Goal: Task Accomplishment & Management: Manage account settings

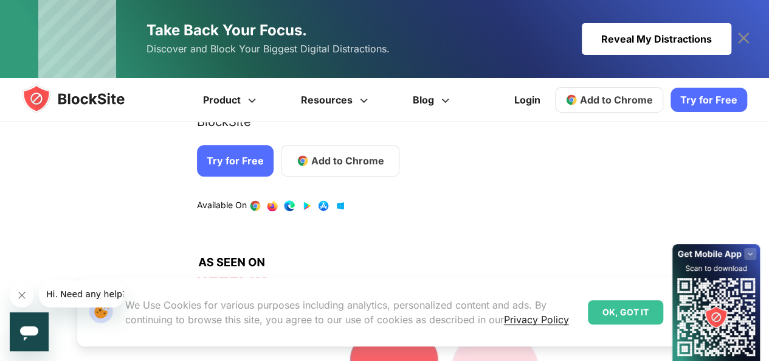
click at [242, 67] on div "Take Back Your Focus. Discover and Block Your Biggest Digital Distractions. Rev…" at bounding box center [213, 39] width 351 height 78
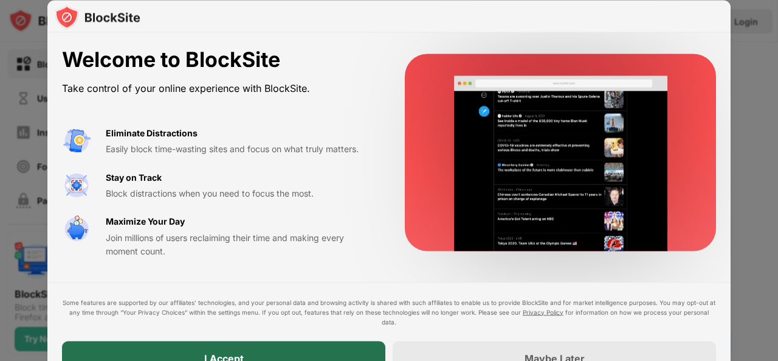
click at [338, 345] on div "I Accept" at bounding box center [224, 358] width 324 height 34
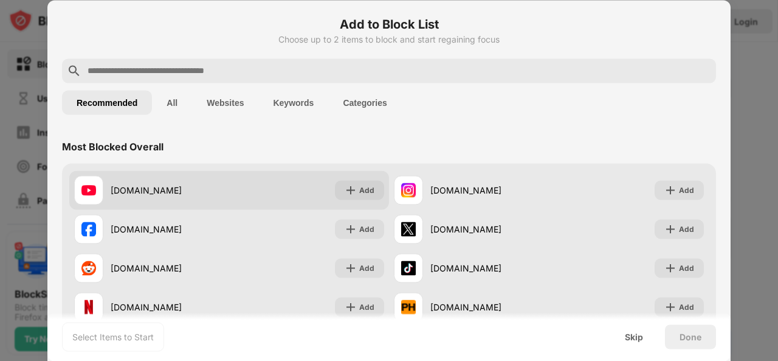
click at [191, 190] on div "youtube.com" at bounding box center [170, 190] width 119 height 13
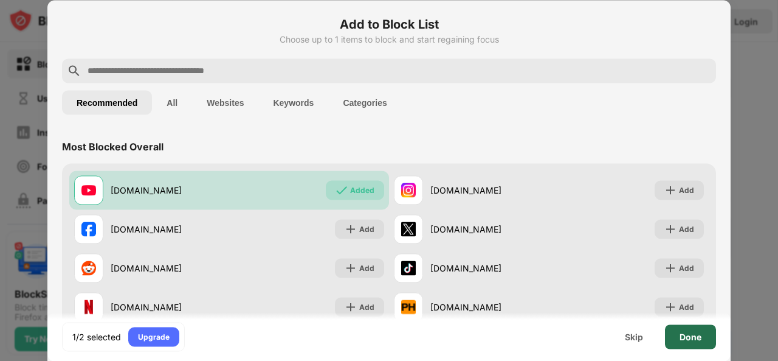
click at [699, 333] on div "Done" at bounding box center [691, 336] width 22 height 10
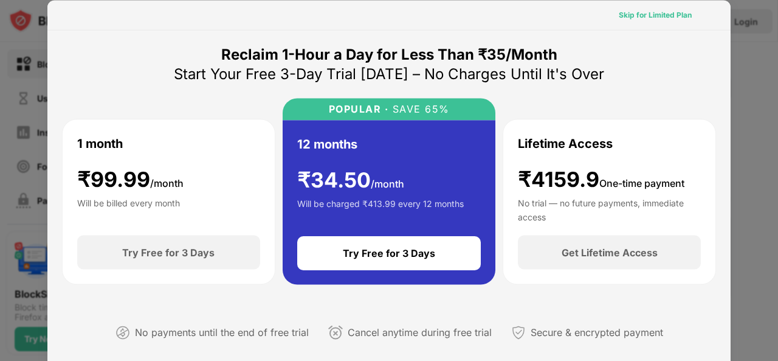
click at [640, 14] on div "Skip for Limited Plan" at bounding box center [655, 15] width 73 height 12
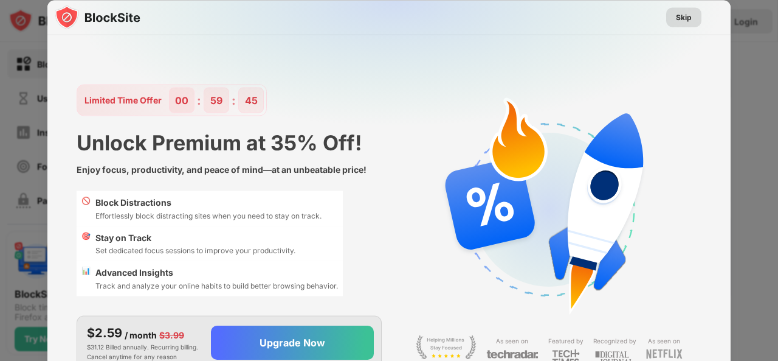
click at [689, 16] on div "Skip" at bounding box center [684, 17] width 16 height 12
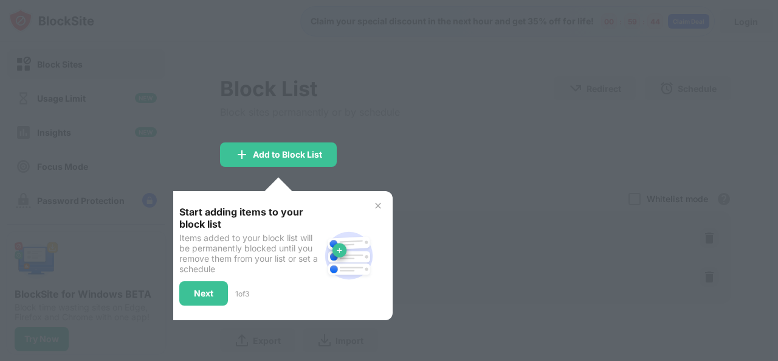
click at [388, 97] on div at bounding box center [389, 180] width 778 height 361
click at [378, 207] on img at bounding box center [378, 206] width 10 height 10
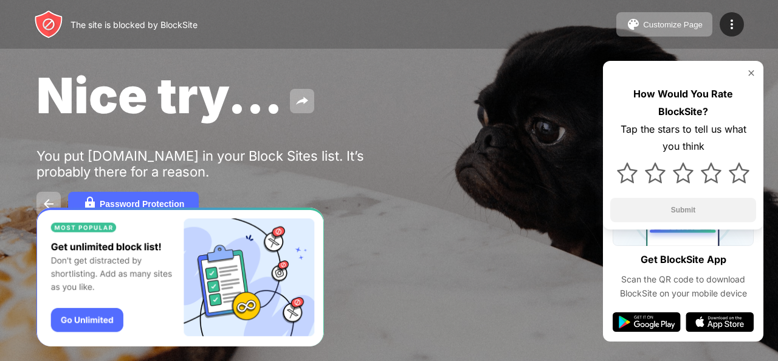
click at [752, 68] on img at bounding box center [752, 73] width 10 height 10
